Goal: Information Seeking & Learning: Learn about a topic

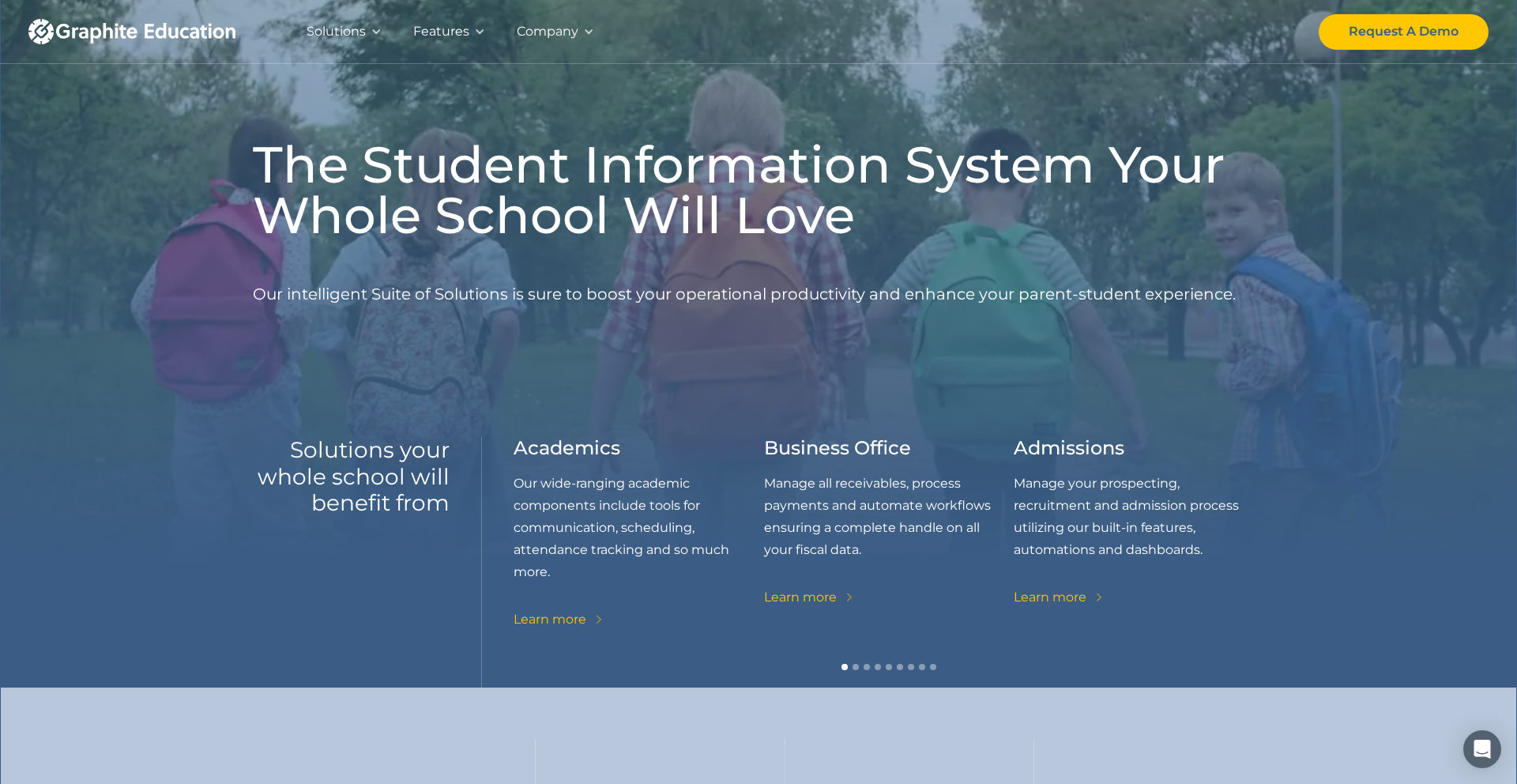
click at [566, 30] on div "Company" at bounding box center [548, 32] width 62 height 22
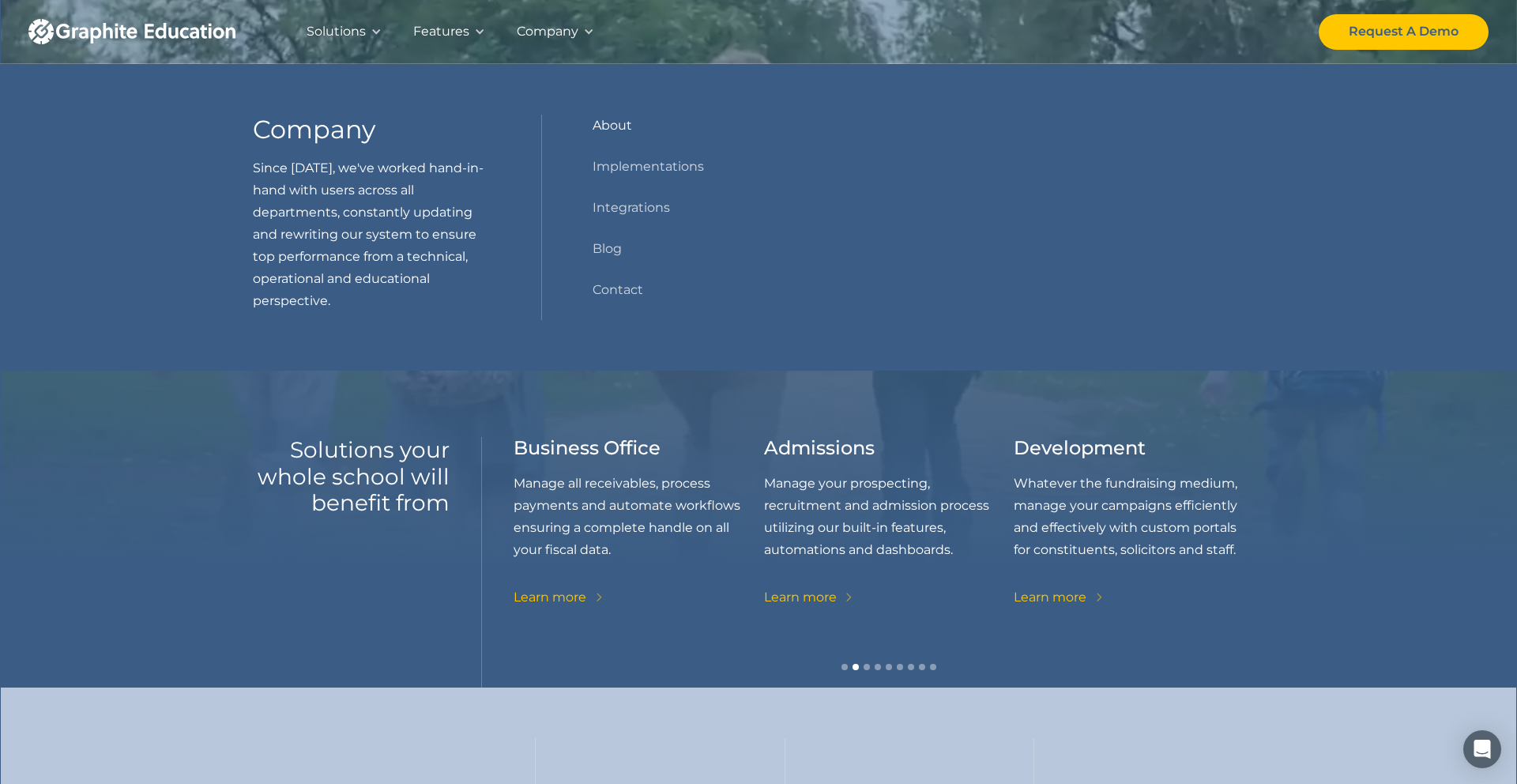
click at [605, 125] on link "About" at bounding box center [613, 125] width 39 height 22
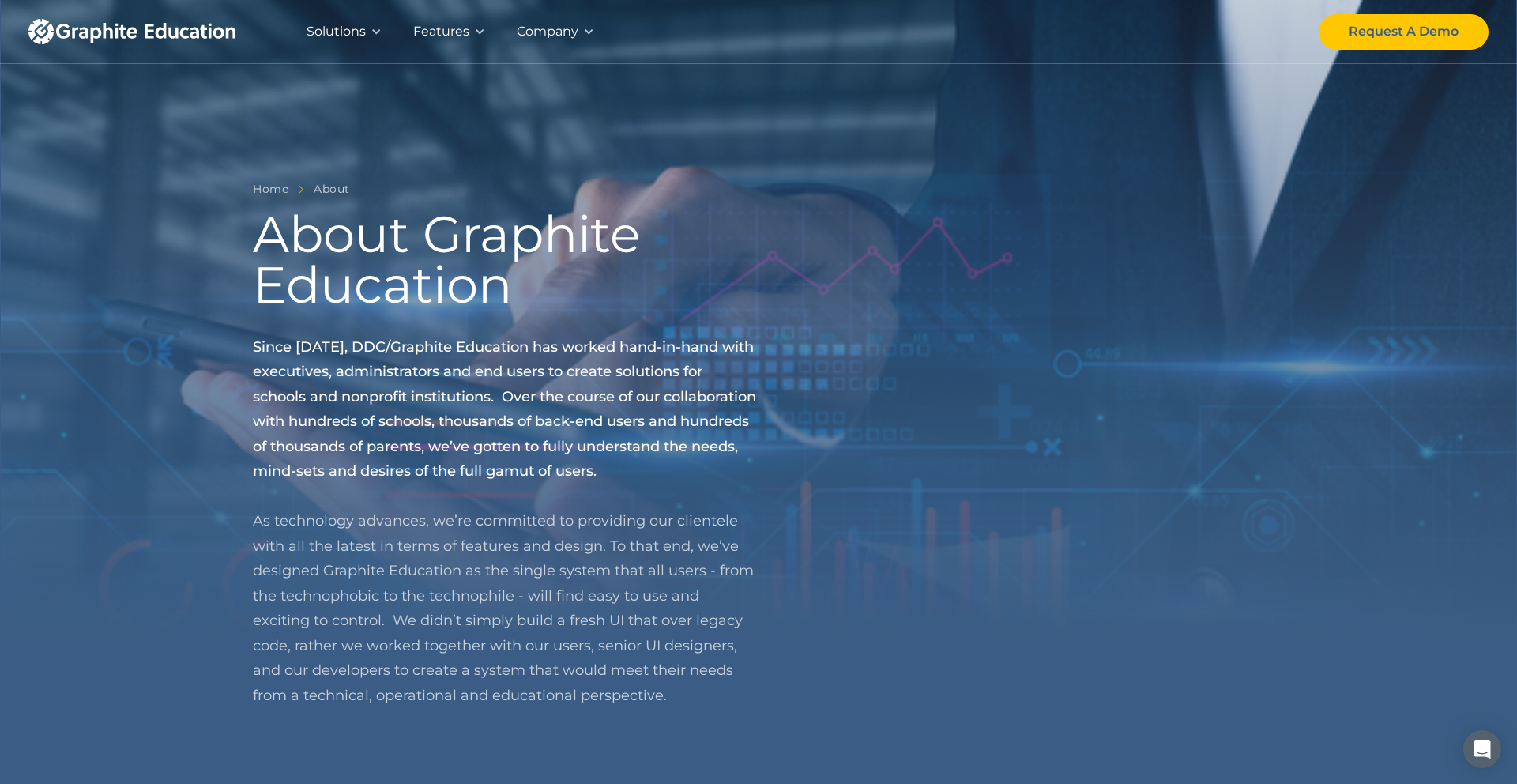
click at [541, 23] on div "Company" at bounding box center [548, 32] width 62 height 22
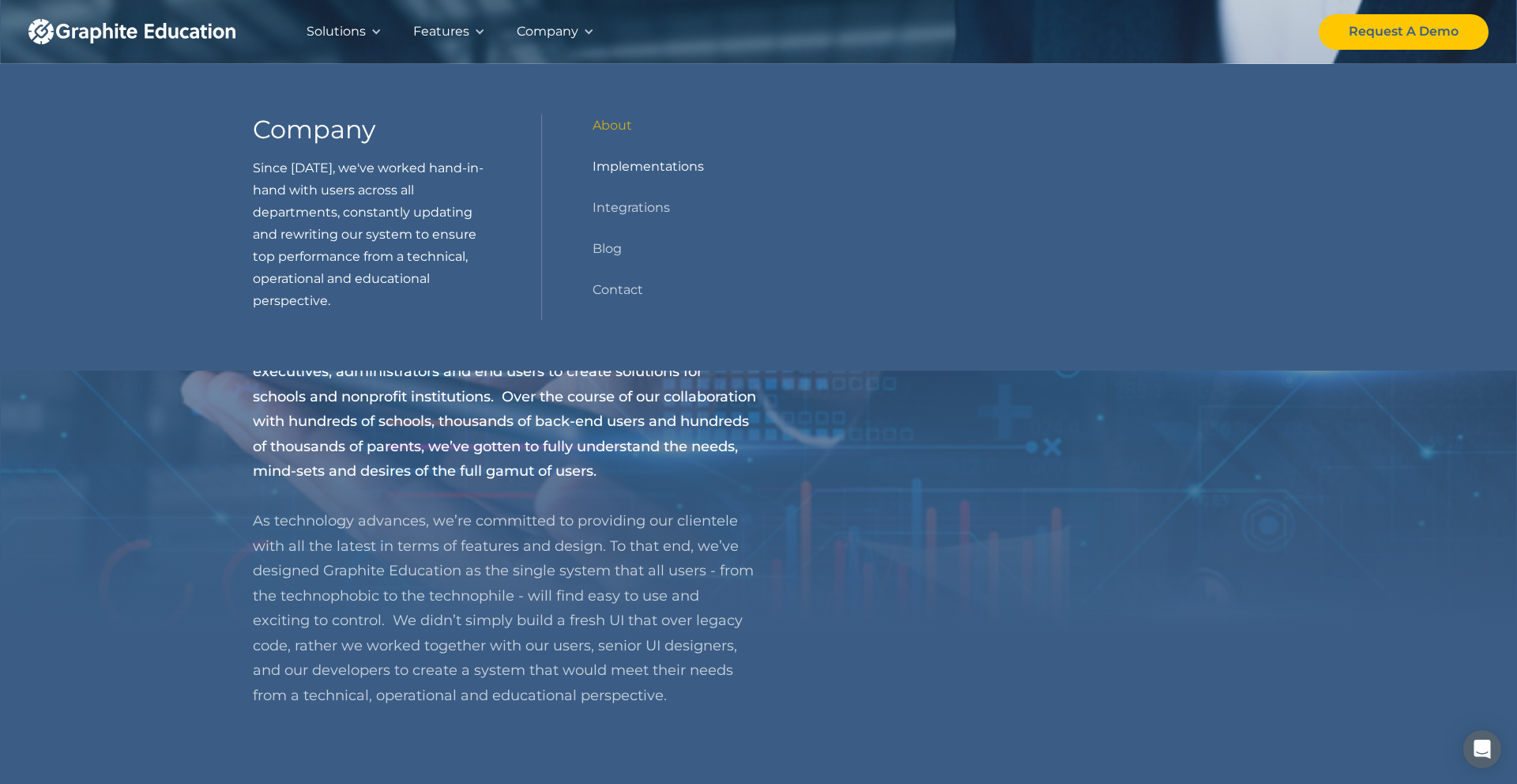
click at [605, 172] on link "Implementations" at bounding box center [648, 166] width 111 height 22
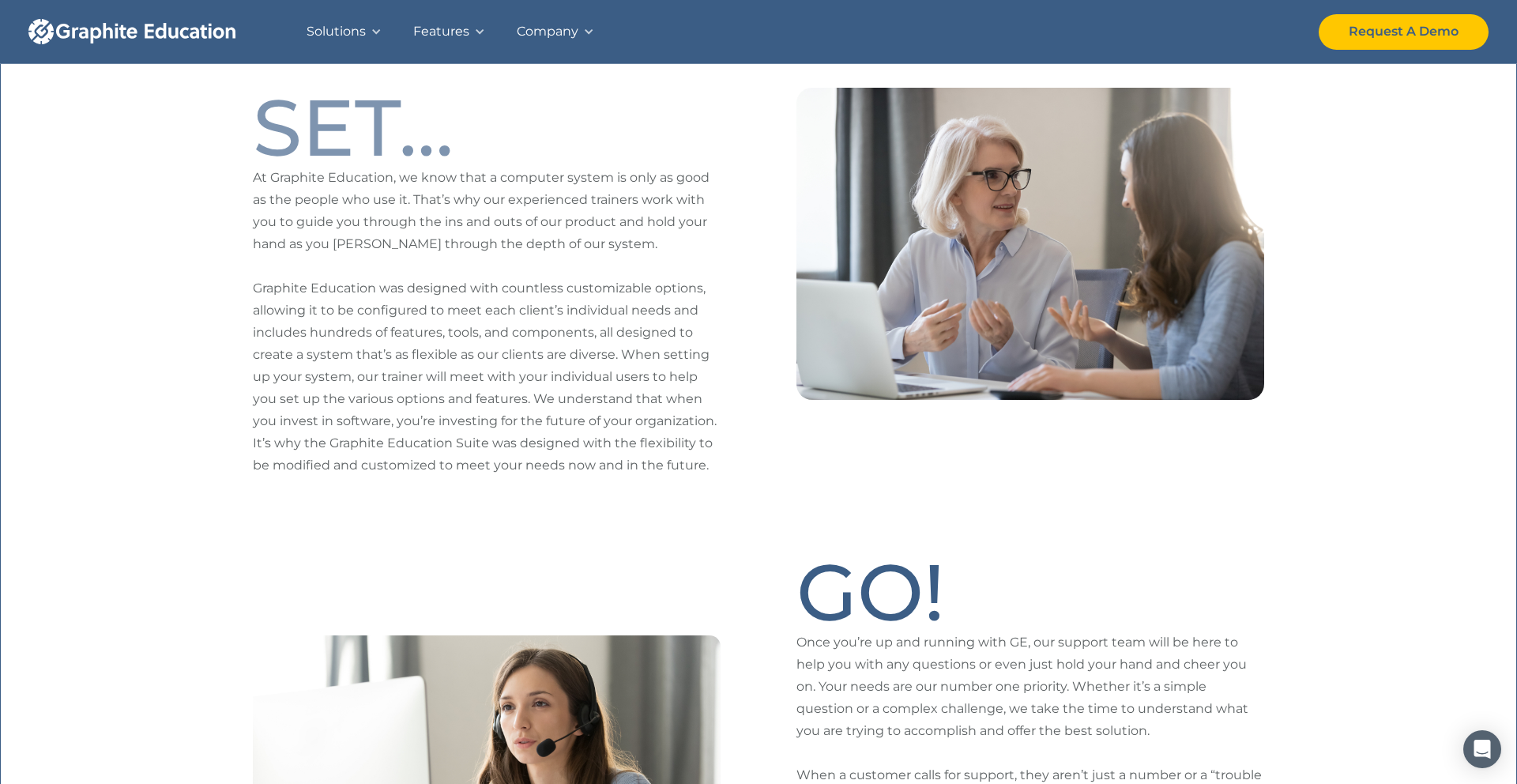
scroll to position [925, 0]
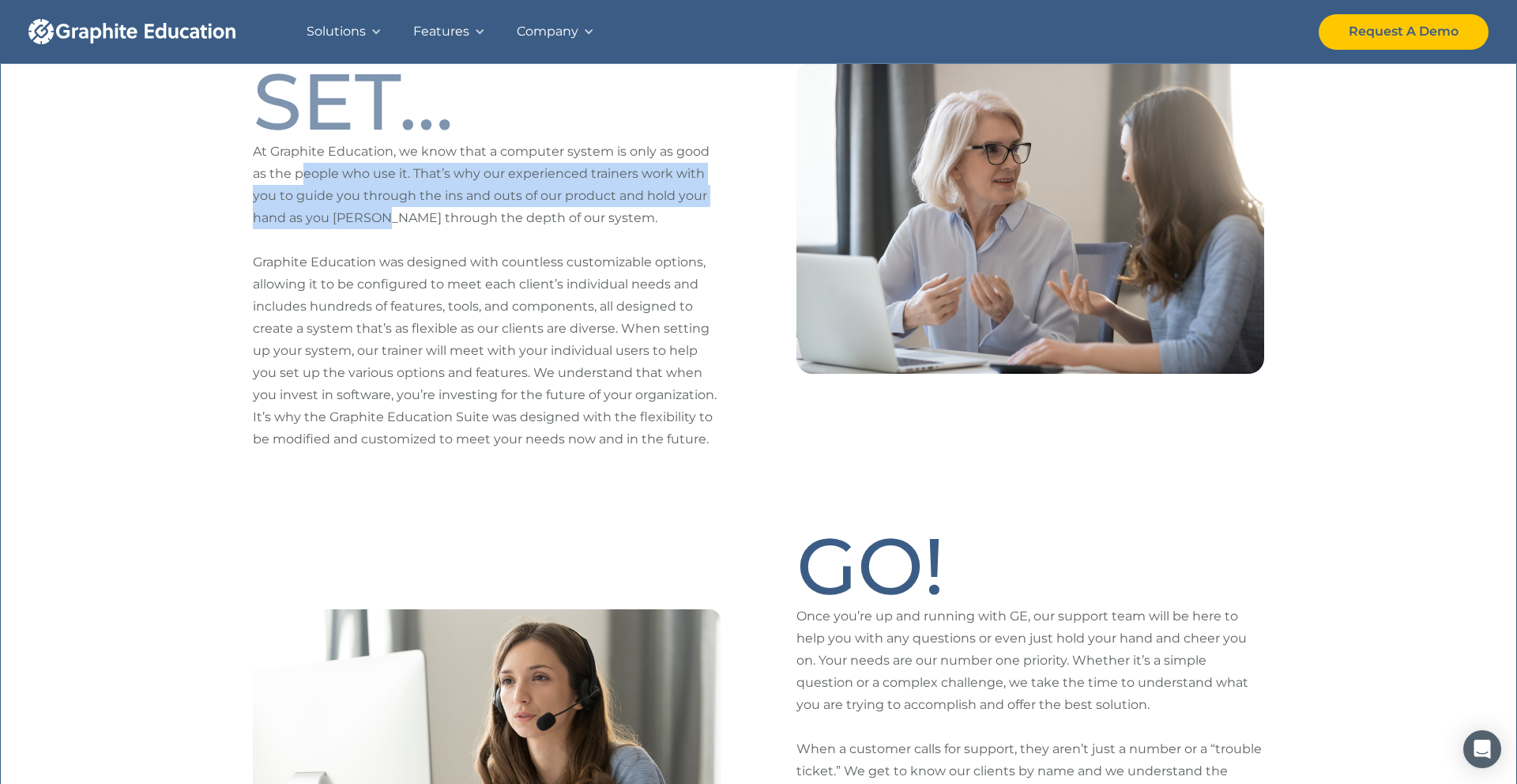
drag, startPoint x: 305, startPoint y: 170, endPoint x: 388, endPoint y: 226, distance: 100.1
click at [388, 226] on p "At Graphite Education, we know that a computer system is only as good as the pe…" at bounding box center [487, 295] width 468 height 309
